Goal: Obtain resource: Obtain resource

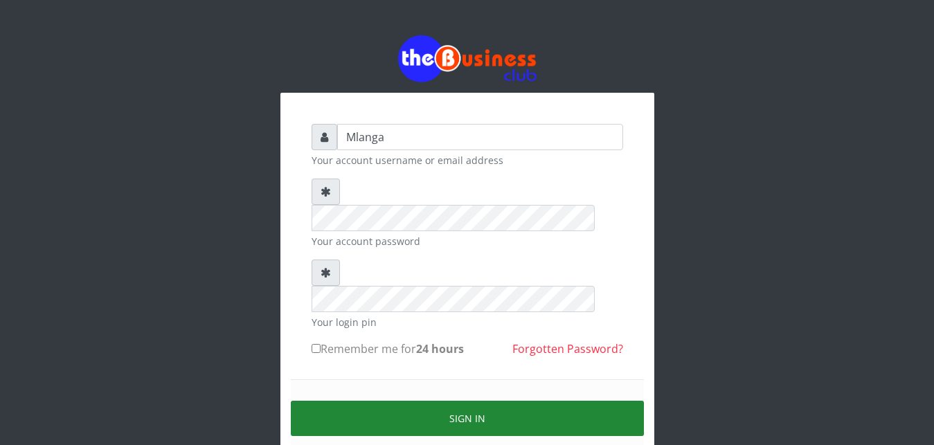
click at [442, 401] on button "Sign in" at bounding box center [467, 418] width 353 height 35
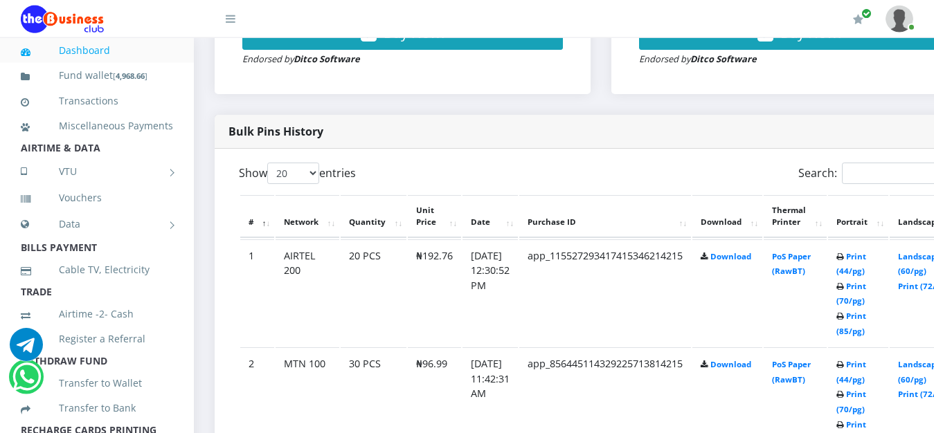
scroll to position [635, 0]
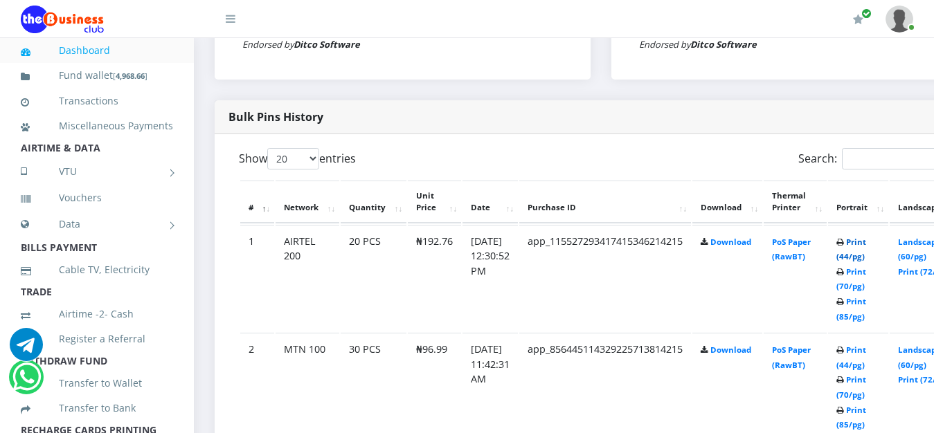
click at [866, 242] on link "Print (44/pg)" at bounding box center [851, 250] width 30 height 26
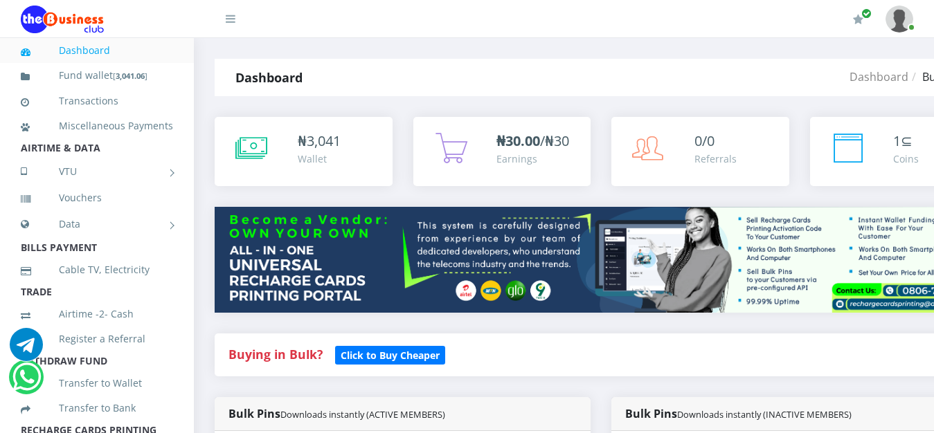
scroll to position [635, 0]
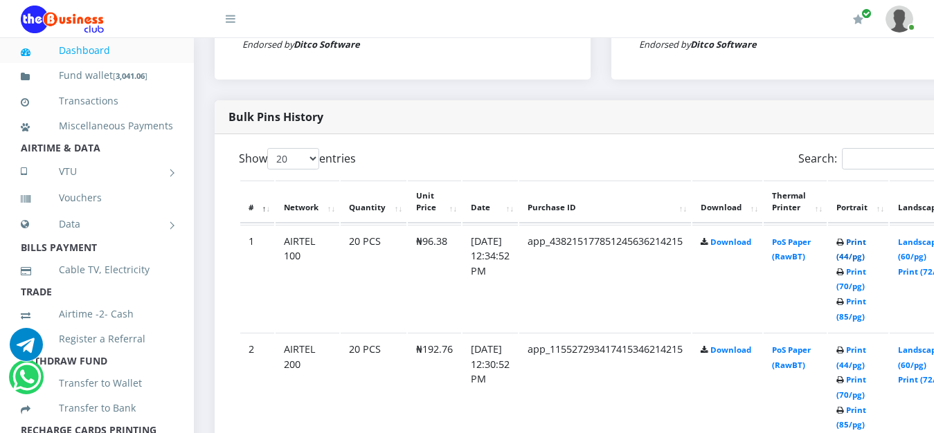
click at [866, 243] on link "Print (44/pg)" at bounding box center [851, 250] width 30 height 26
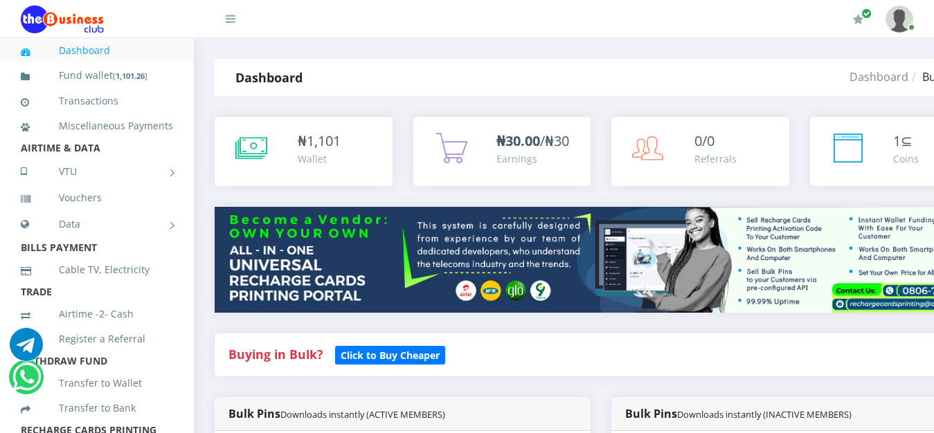
scroll to position [635, 0]
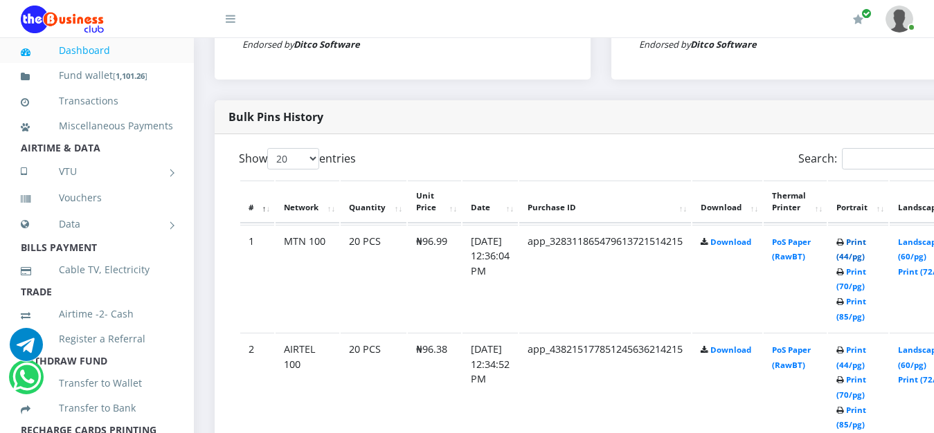
click at [866, 245] on link "Print (44/pg)" at bounding box center [851, 250] width 30 height 26
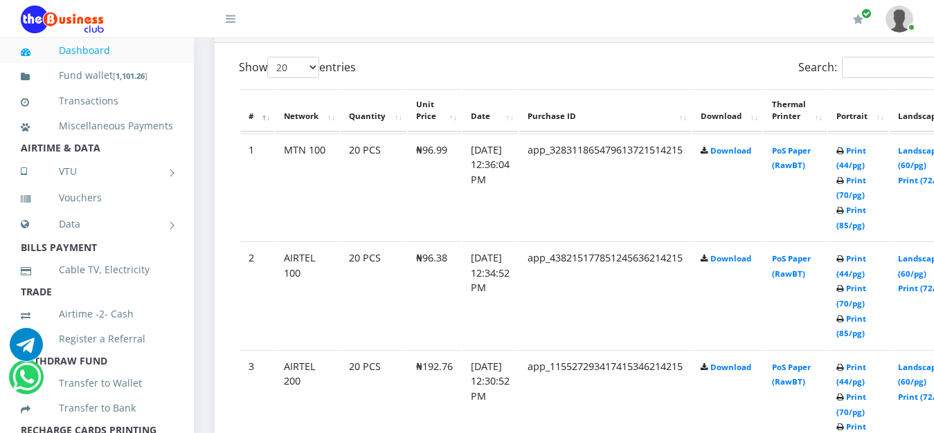
scroll to position [741, 0]
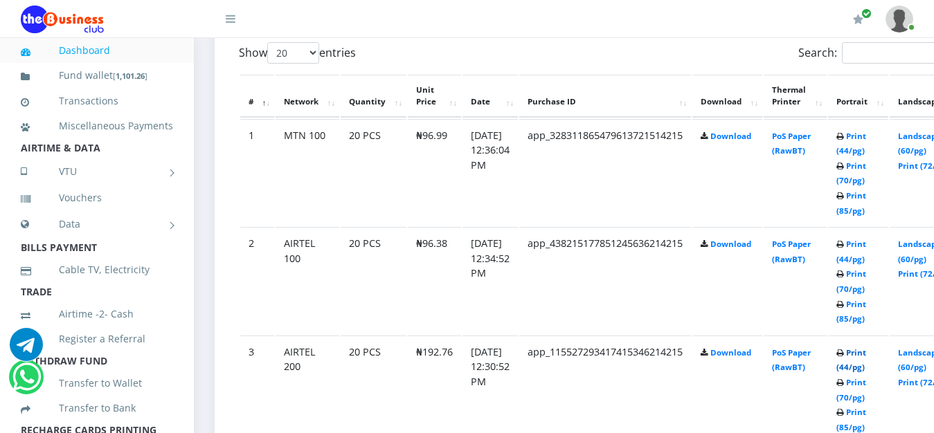
click at [866, 359] on link "Print (44/pg)" at bounding box center [851, 360] width 30 height 26
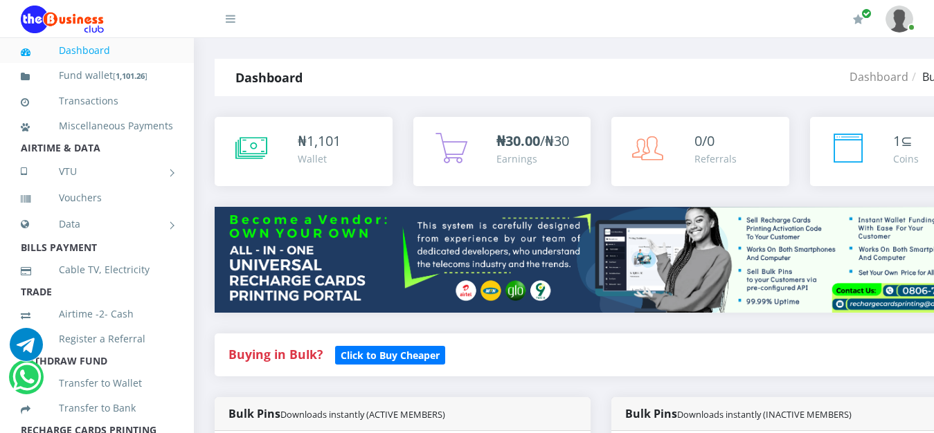
scroll to position [741, 0]
